Goal: Information Seeking & Learning: Find specific fact

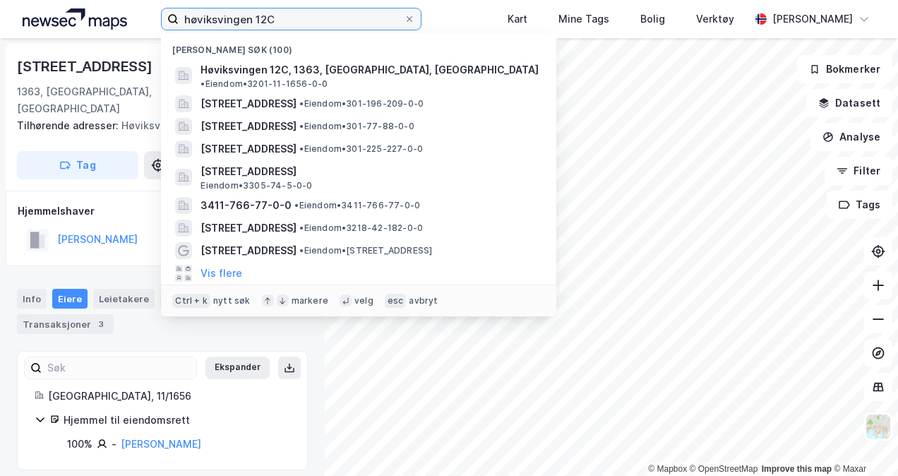
drag, startPoint x: 275, startPoint y: 17, endPoint x: 93, endPoint y: 8, distance: 182.4
click at [93, 8] on div "høviksvingen 12C Nylige søk (100) Høviksvingen 12C, 1363, [GEOGRAPHIC_DATA], [G…" at bounding box center [449, 19] width 898 height 38
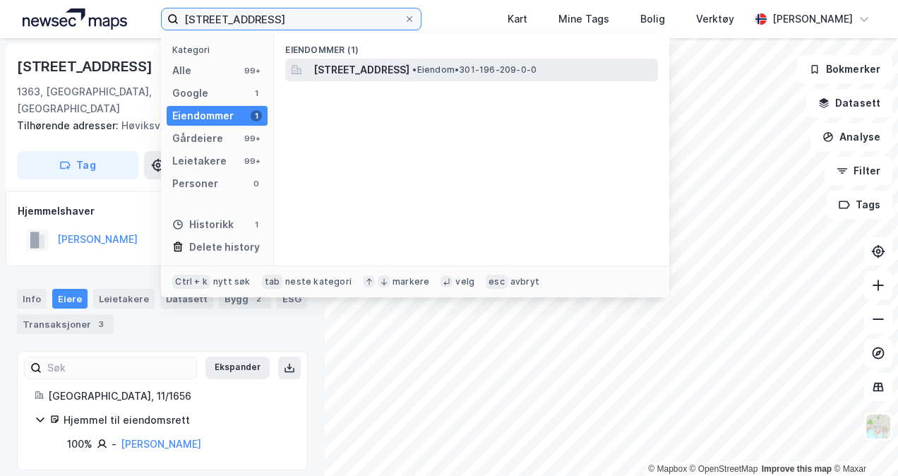
type input "[STREET_ADDRESS]"
click at [401, 69] on span "[STREET_ADDRESS]" at bounding box center [362, 69] width 96 height 17
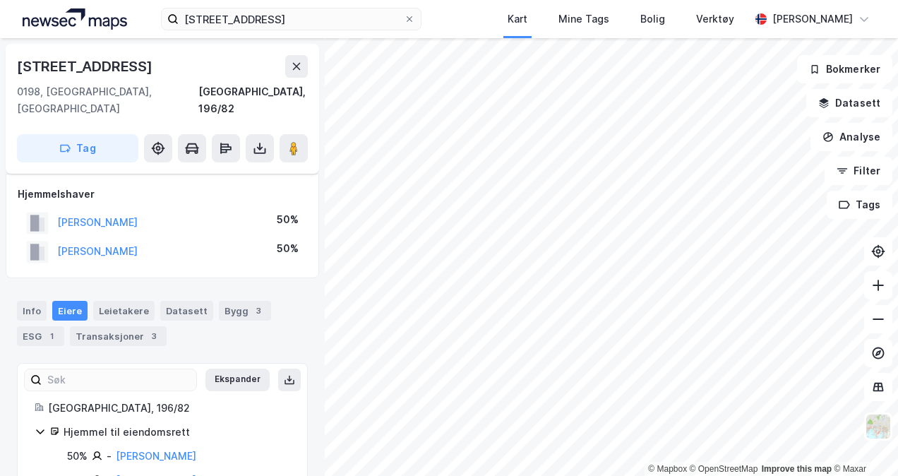
scroll to position [6, 0]
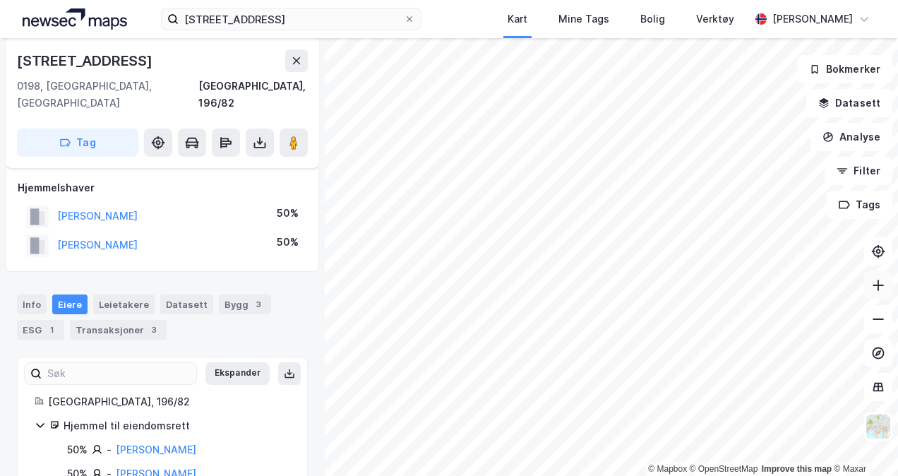
click at [876, 284] on icon at bounding box center [879, 285] width 14 height 14
click at [884, 319] on icon at bounding box center [879, 319] width 14 height 14
